Goal: Navigation & Orientation: Go to known website

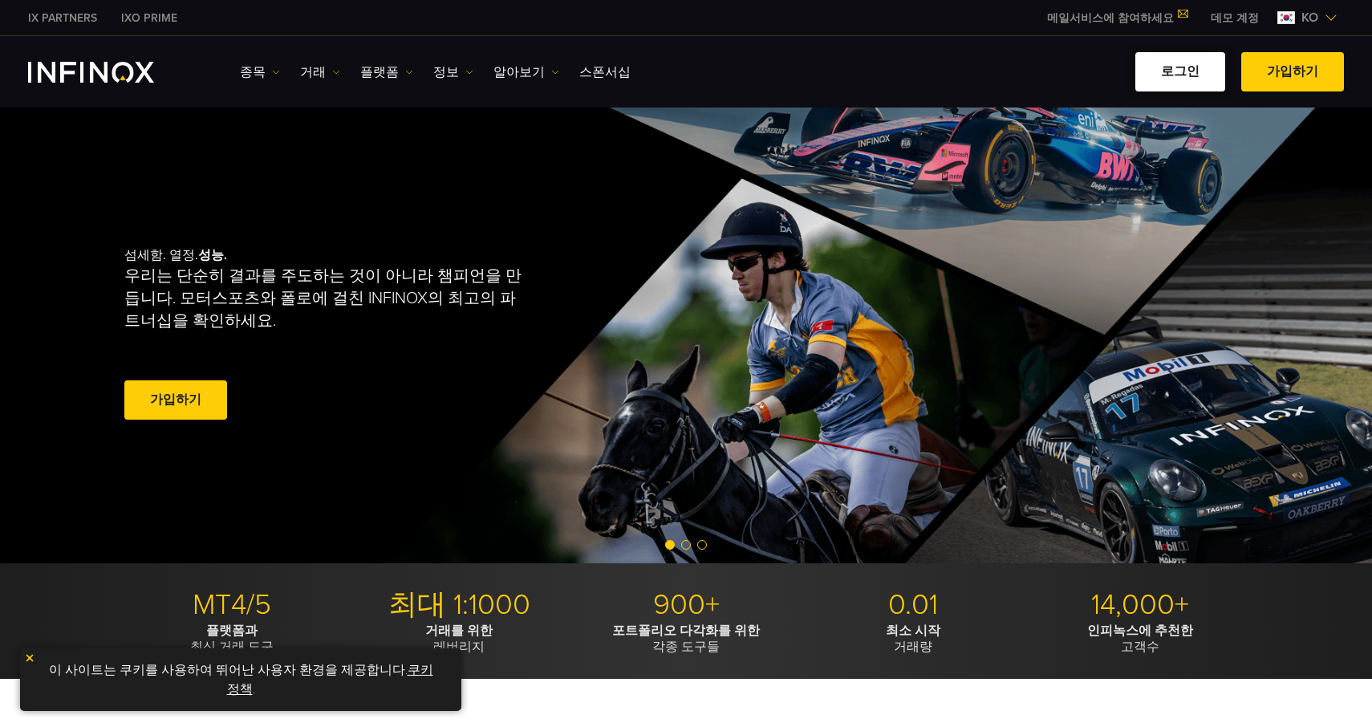
click at [1204, 81] on link "로그인" at bounding box center [1181, 71] width 90 height 39
